Goal: Check status

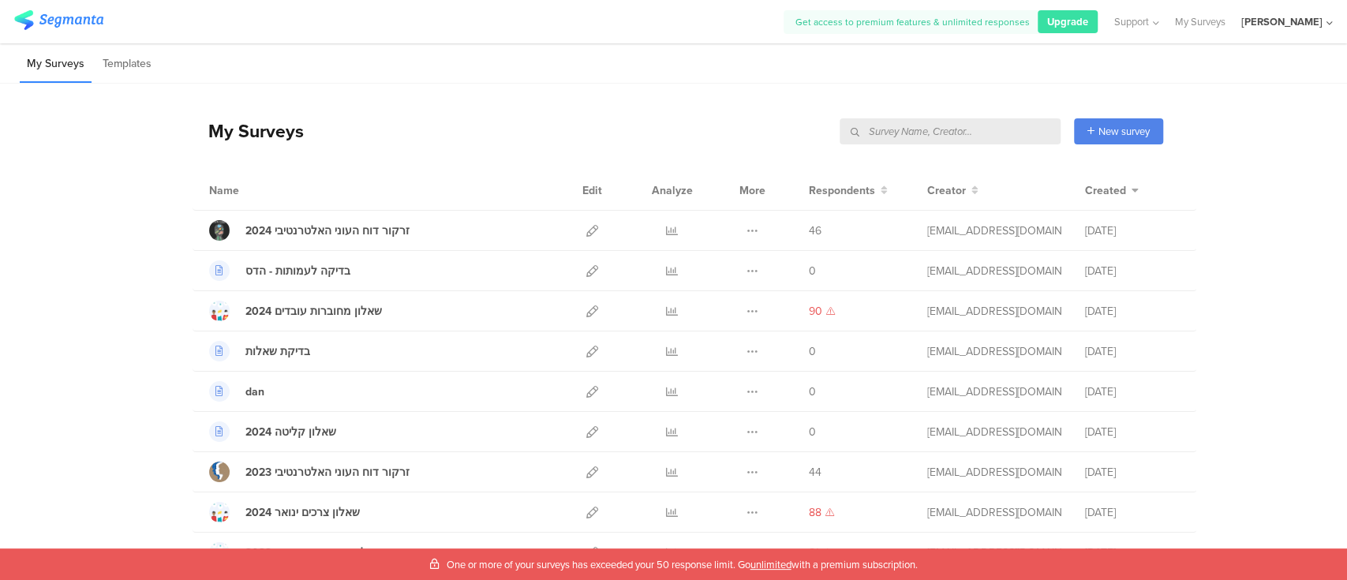
click at [1266, 90] on div "My Surveys New survey Start from scratch Choose from templates Name Edit Analyz…" at bounding box center [673, 401] width 1347 height 634
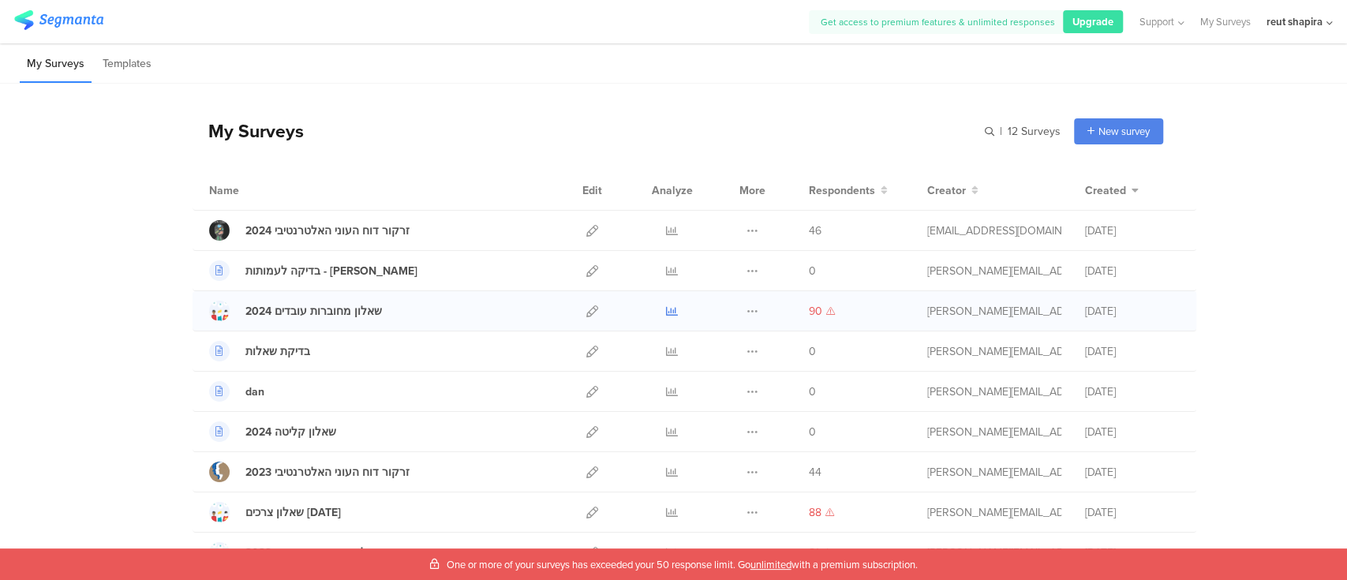
click at [666, 311] on icon at bounding box center [672, 311] width 12 height 12
